Goal: Navigation & Orientation: Find specific page/section

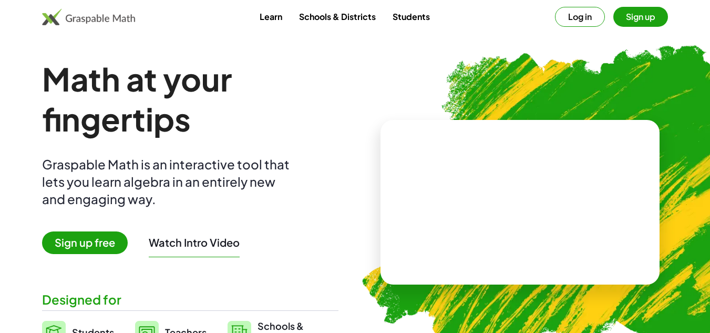
click at [103, 229] on div "Math at your fingertips Graspable Math is an interactive tool that lets you lea…" at bounding box center [190, 202] width 296 height 286
click at [105, 243] on span "Sign up free" at bounding box center [85, 242] width 86 height 23
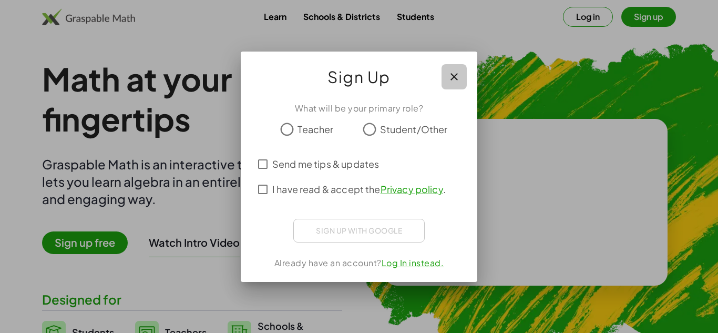
click at [455, 76] on icon "button" at bounding box center [454, 76] width 13 height 13
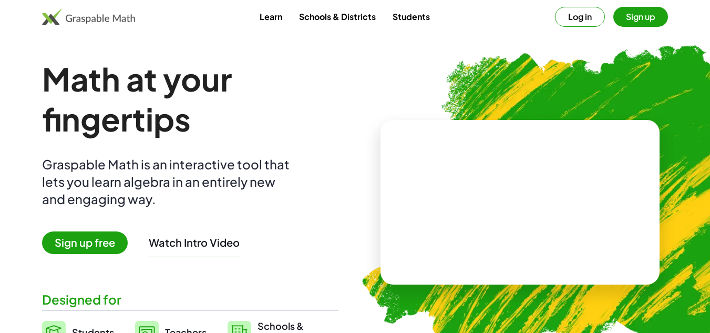
click at [593, 21] on button "Log in" at bounding box center [580, 17] width 50 height 20
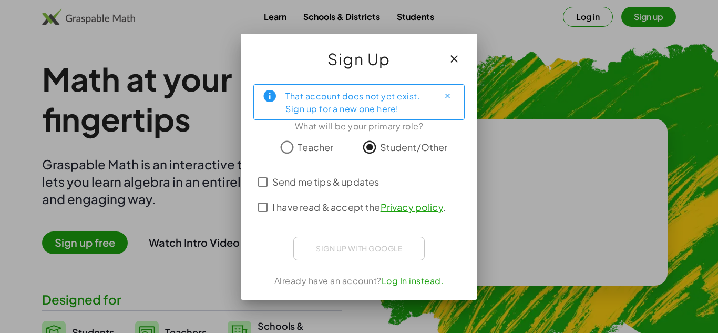
click at [316, 181] on span "Send me tips & updates" at bounding box center [325, 182] width 107 height 14
click at [304, 204] on span "I have read & accept the Privacy policy ." at bounding box center [358, 207] width 173 height 14
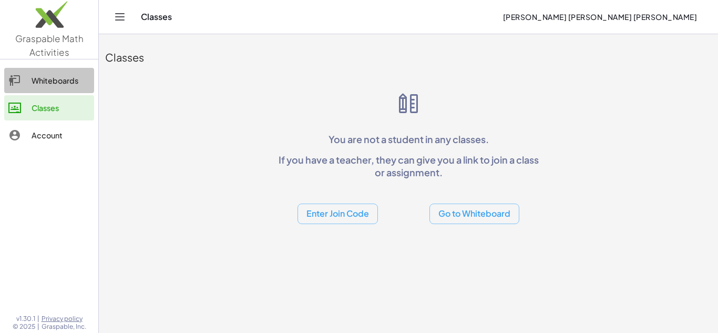
click at [60, 90] on link "Whiteboards" at bounding box center [49, 80] width 90 height 25
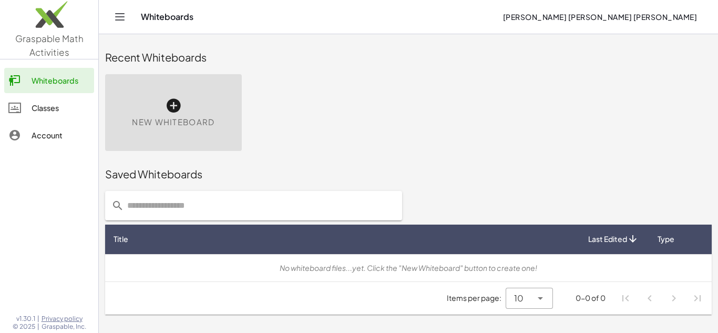
click at [63, 101] on link "Classes" at bounding box center [49, 107] width 90 height 25
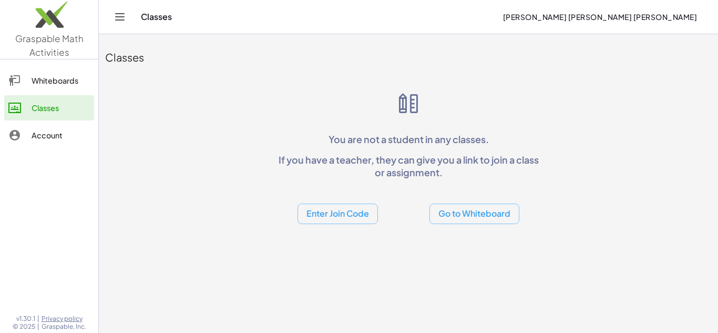
click at [341, 216] on button "Enter Join Code" at bounding box center [338, 213] width 80 height 21
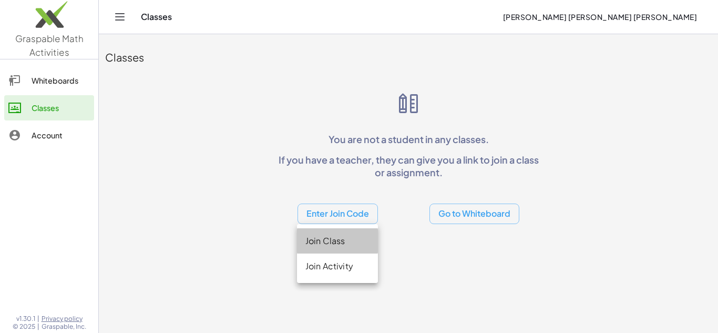
click at [338, 234] on div "Join Class" at bounding box center [337, 240] width 64 height 13
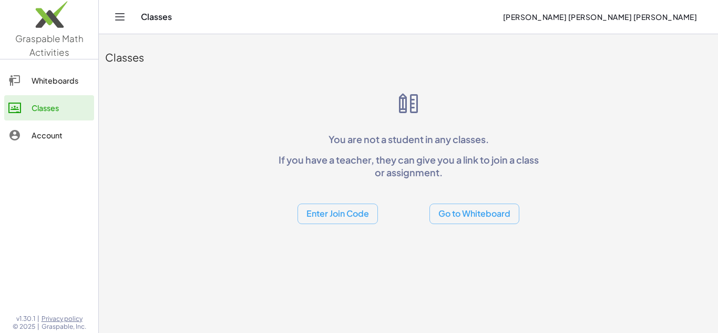
click at [42, 135] on div "Account" at bounding box center [61, 135] width 58 height 13
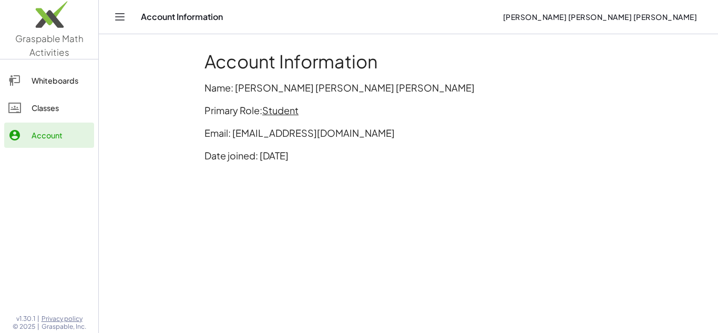
click at [43, 118] on link "Classes" at bounding box center [49, 107] width 90 height 25
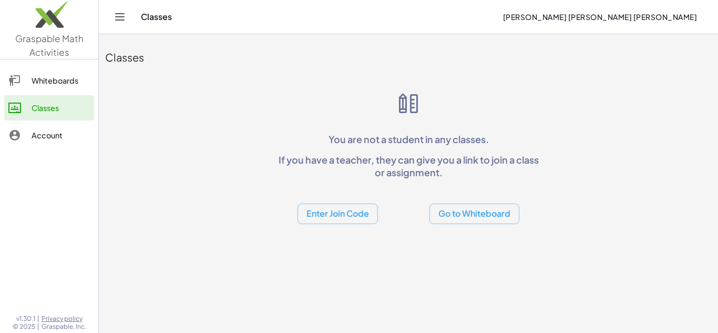
click at [447, 209] on button "Go to Whiteboard" at bounding box center [474, 213] width 90 height 21
